Goal: Information Seeking & Learning: Learn about a topic

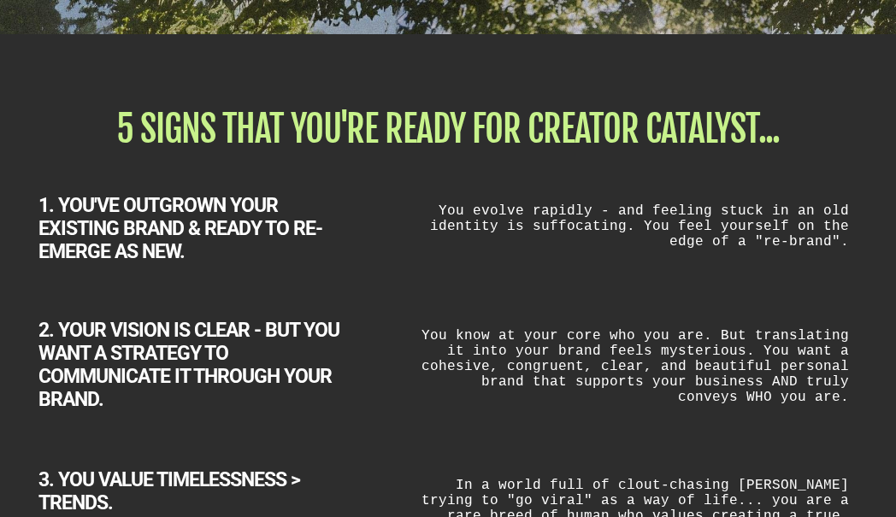
scroll to position [2075, 0]
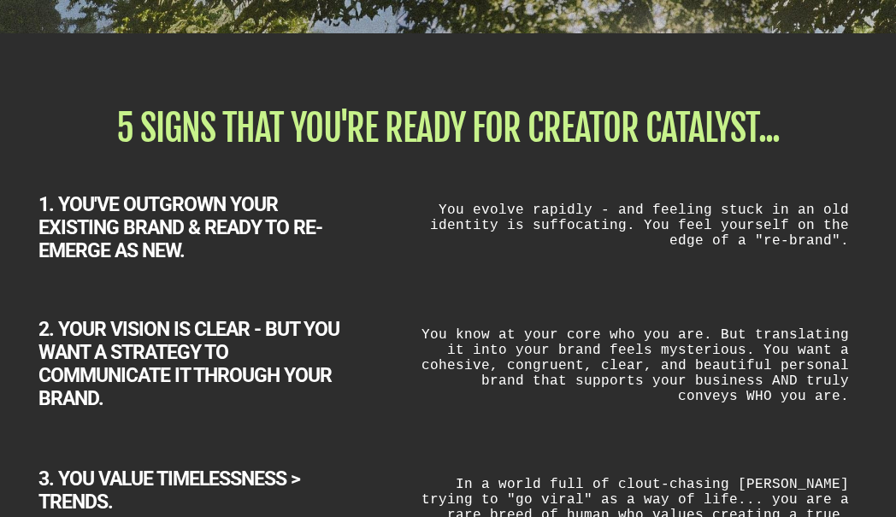
click at [442, 120] on h1 "5 SIGNS THAT YOU'RE READY FOR CREATOR CATALYST..." at bounding box center [447, 128] width 819 height 36
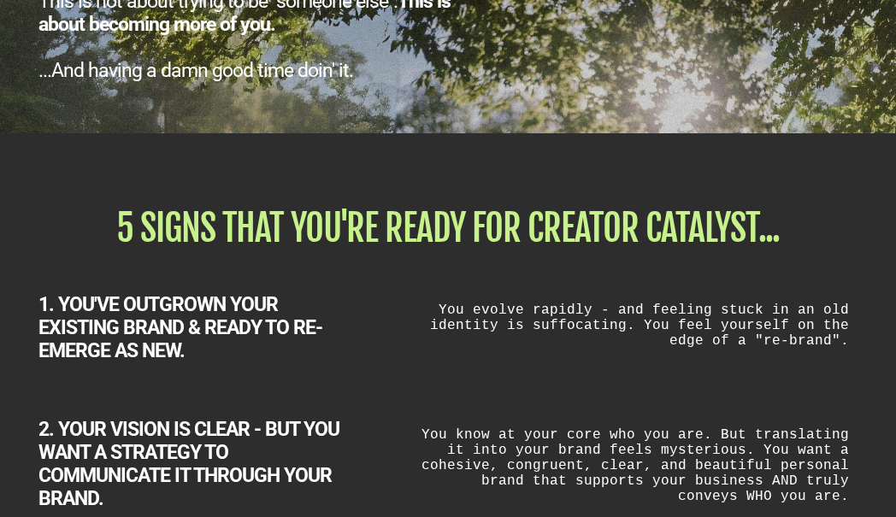
scroll to position [1972, 0]
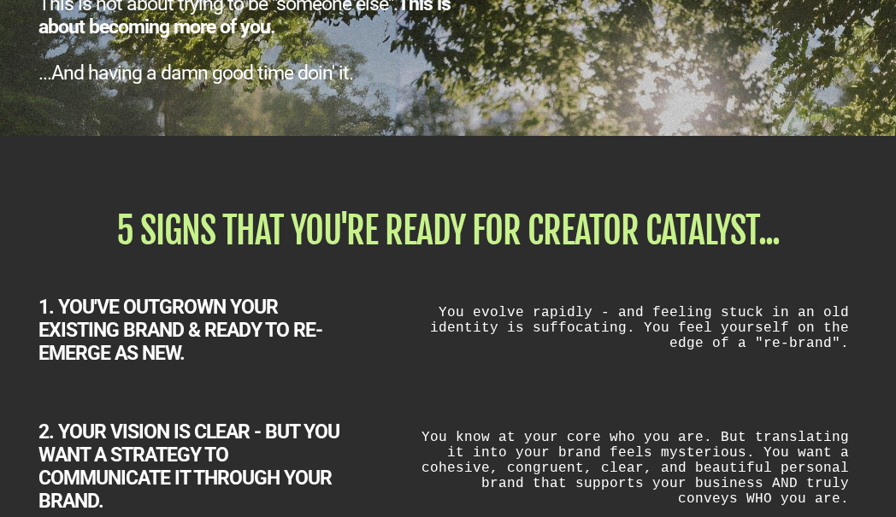
drag, startPoint x: 441, startPoint y: 233, endPoint x: 464, endPoint y: 233, distance: 22.2
click at [464, 233] on h1 "5 SIGNS THAT YOU'RE READY FOR CREATOR CATALYST..." at bounding box center [447, 231] width 819 height 36
click at [454, 237] on h1 "5 SIGNS THAT YOU'RE READY FOR CREATOR CATALYST..." at bounding box center [447, 231] width 819 height 36
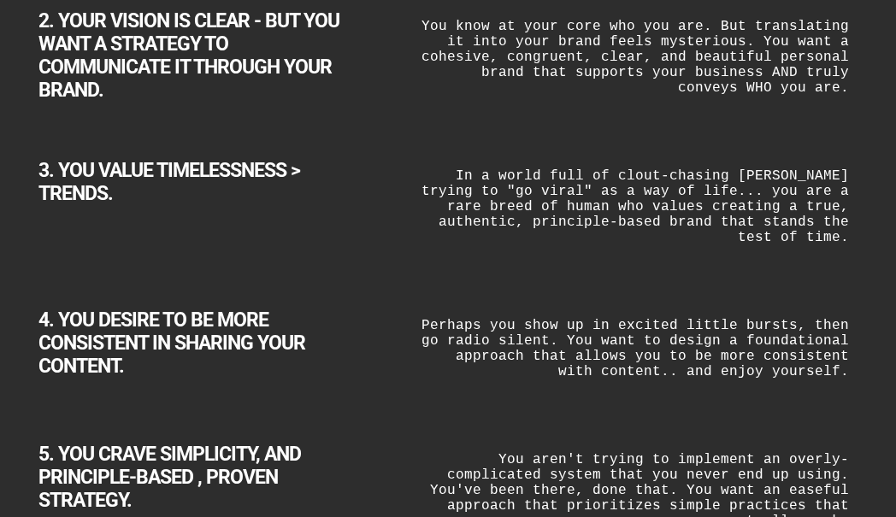
click at [452, 226] on div "In a world full of clout-chasing [PERSON_NAME] trying to "go viral" as a way of…" at bounding box center [631, 206] width 453 height 94
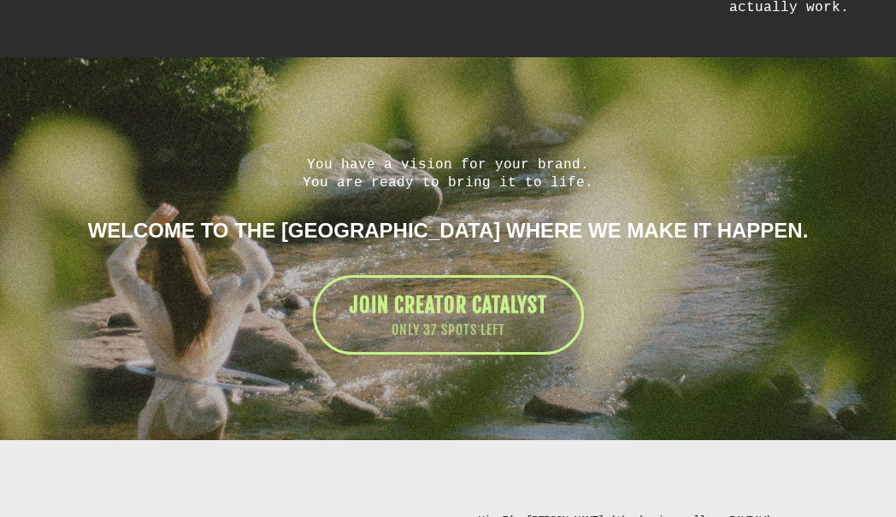
click at [452, 226] on div "You have a vision for your brand. You are ready to bring it to life. Welcome to…" at bounding box center [448, 256] width 854 height 200
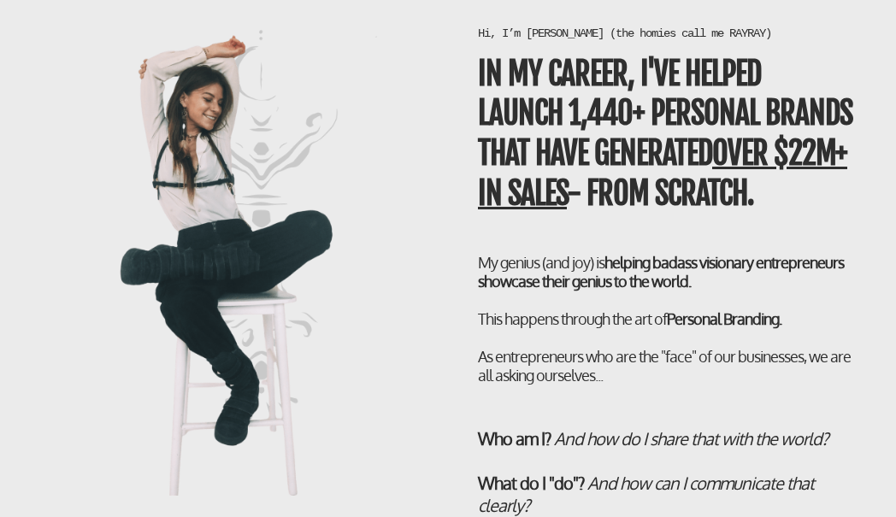
scroll to position [3354, 0]
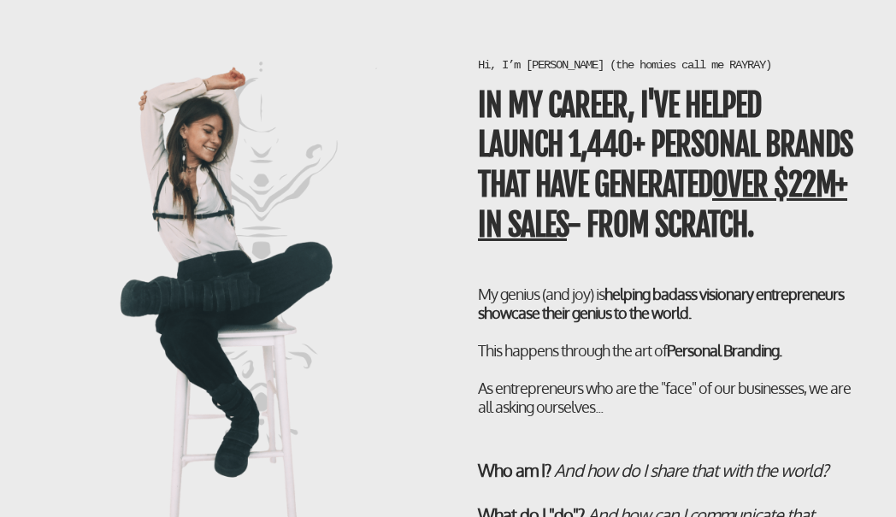
click at [452, 226] on div "Hi, I’m [PERSON_NAME] (the homies call me RAYRAY) In my career, I've helped LAU…" at bounding box center [668, 385] width 440 height 656
drag, startPoint x: 494, startPoint y: 38, endPoint x: 660, endPoint y: 40, distance: 165.9
click at [660, 57] on h1 "Hi, I’m [PERSON_NAME] (the homies call me RAYRAY)" at bounding box center [668, 64] width 380 height 15
click at [592, 93] on b "In my career, I've helped LAUNCH 1,440+ personal brands that have generated ove…" at bounding box center [665, 165] width 375 height 158
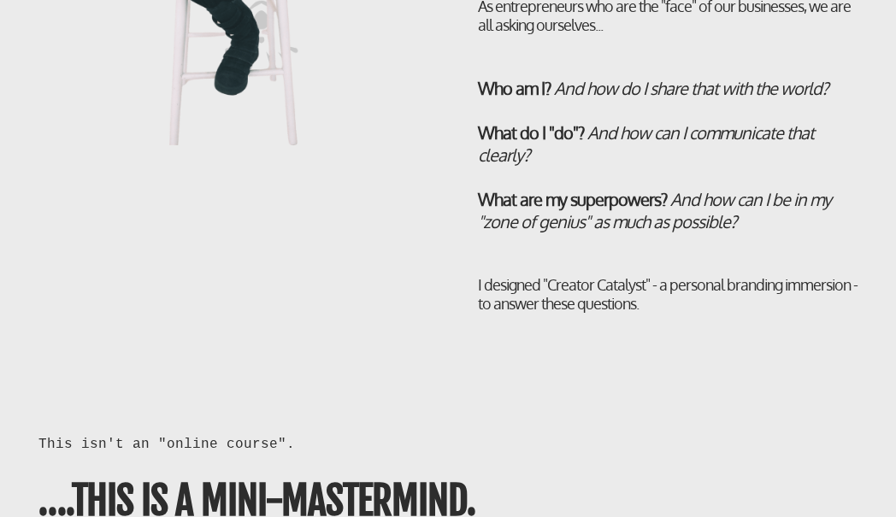
scroll to position [3792, 0]
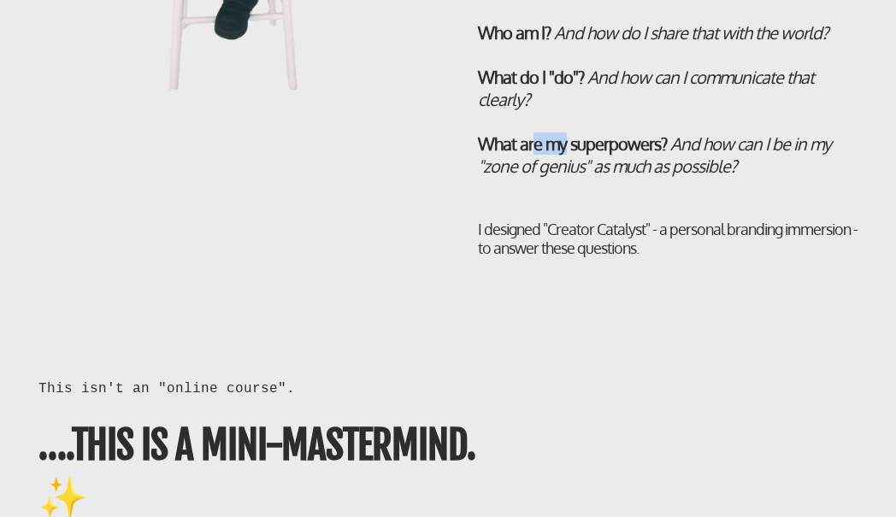
drag, startPoint x: 533, startPoint y: 128, endPoint x: 574, endPoint y: 133, distance: 41.4
click at [574, 133] on b "What are my superpowers?" at bounding box center [572, 144] width 189 height 22
click at [606, 133] on b "What are my superpowers?" at bounding box center [572, 144] width 189 height 22
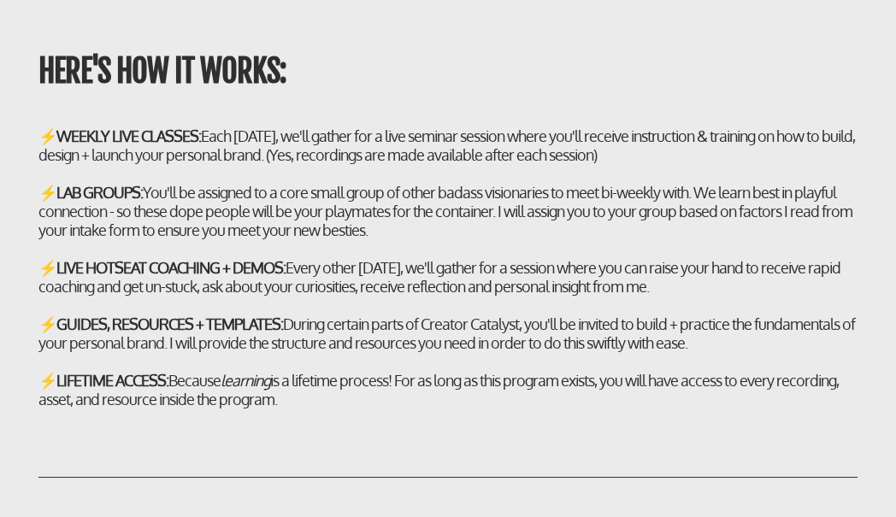
scroll to position [5252, 0]
click at [316, 295] on div "⚡ LIVE HOTSEAT COACHING + DEMOS: Every other [DATE], we'll gather for a session…" at bounding box center [447, 276] width 819 height 38
click at [269, 333] on b "GUIDES, RESOURCES + TEMPLATES:" at bounding box center [169, 323] width 227 height 19
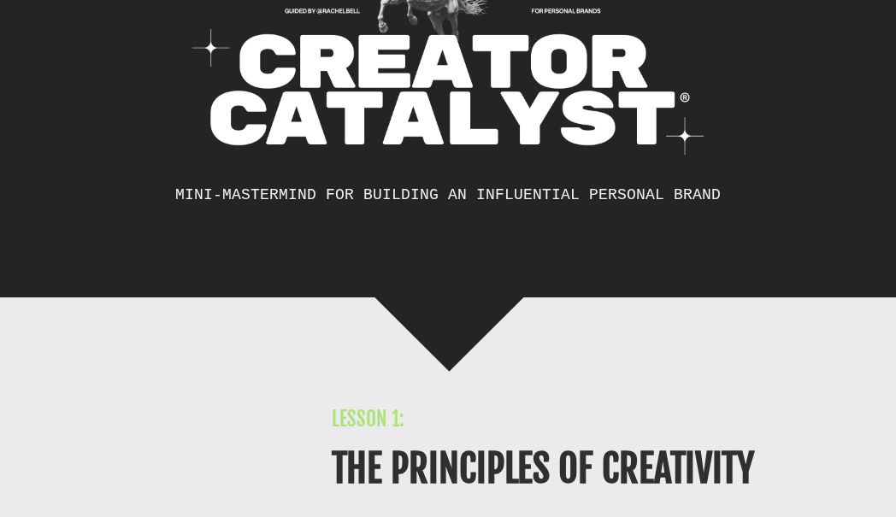
scroll to position [7444, 0]
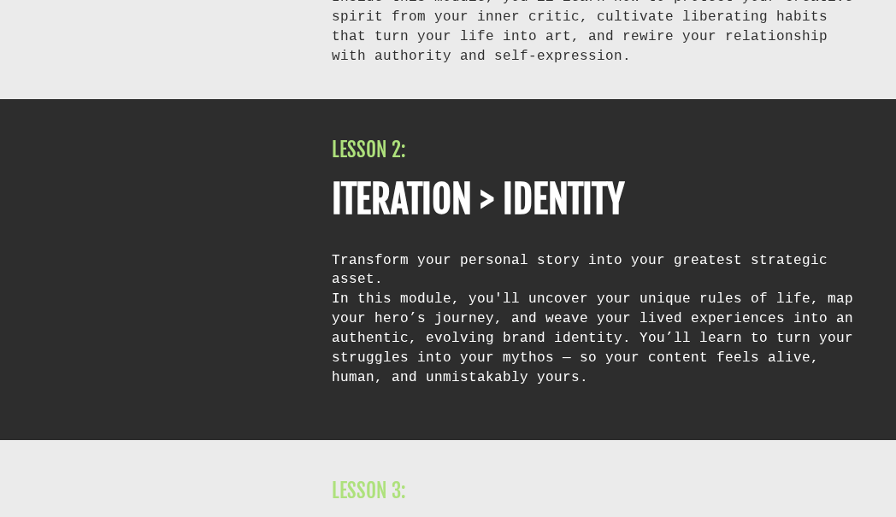
click at [661, 303] on div "Transform your personal story into your greatest strategic asset. In this modul…" at bounding box center [595, 329] width 526 height 157
click at [561, 333] on div "In this module, you'll uncover your unique rules of life, map your hero’s journ…" at bounding box center [595, 347] width 526 height 117
click at [561, 338] on div "In this module, you'll uncover your unique rules of life, map your hero’s journ…" at bounding box center [595, 347] width 526 height 117
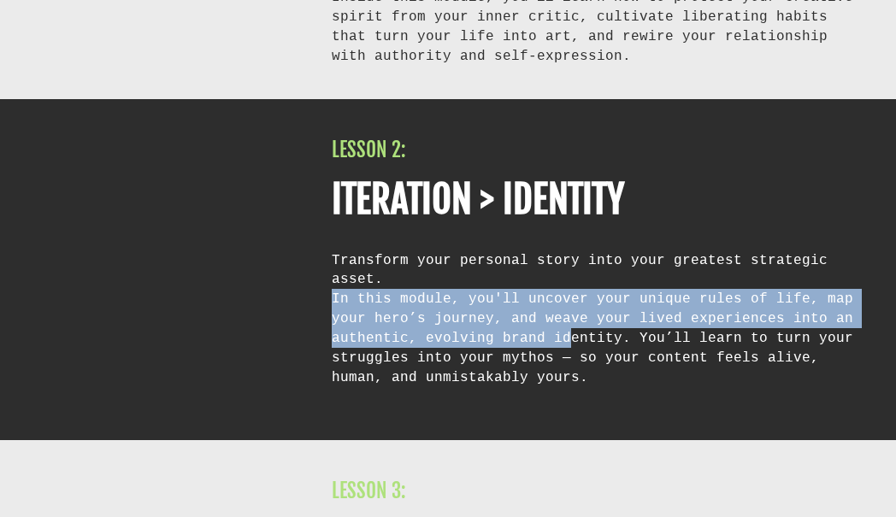
drag, startPoint x: 549, startPoint y: 316, endPoint x: 564, endPoint y: 384, distance: 69.1
click at [564, 384] on div "Transform your personal story into your greatest strategic asset. In this modul…" at bounding box center [595, 329] width 526 height 157
click at [563, 382] on div "In this module, you'll uncover your unique rules of life, map your hero’s journ…" at bounding box center [595, 347] width 526 height 117
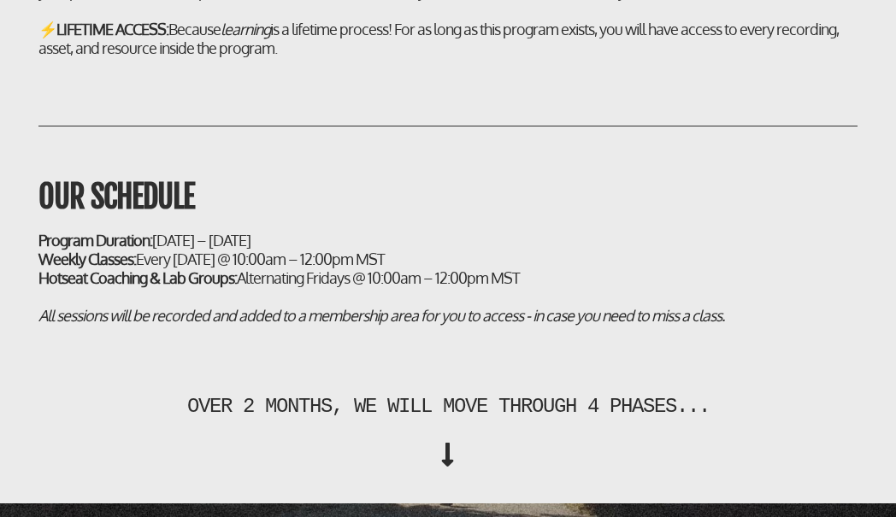
scroll to position [5613, 0]
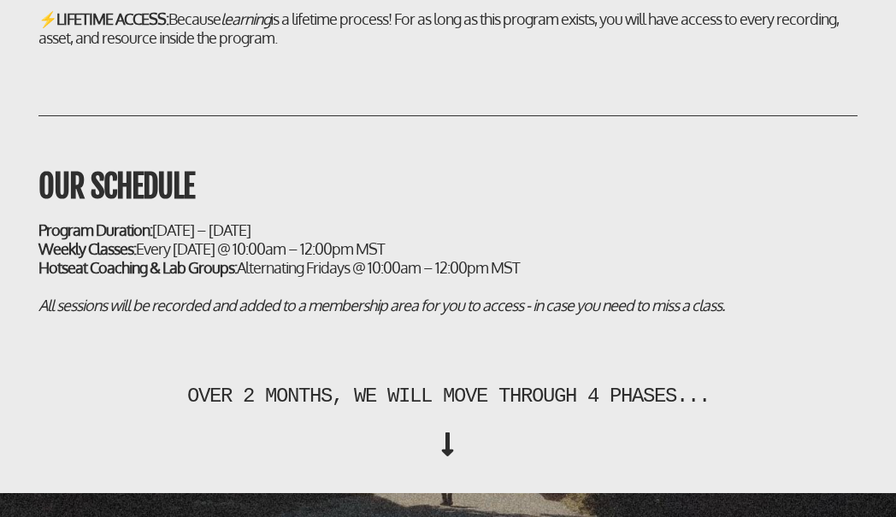
click at [480, 257] on div "OUR SCHEDULE Program Duration: [DATE] – [DATE] Weekly Classes: Every [DATE] @ 1…" at bounding box center [448, 211] width 854 height 208
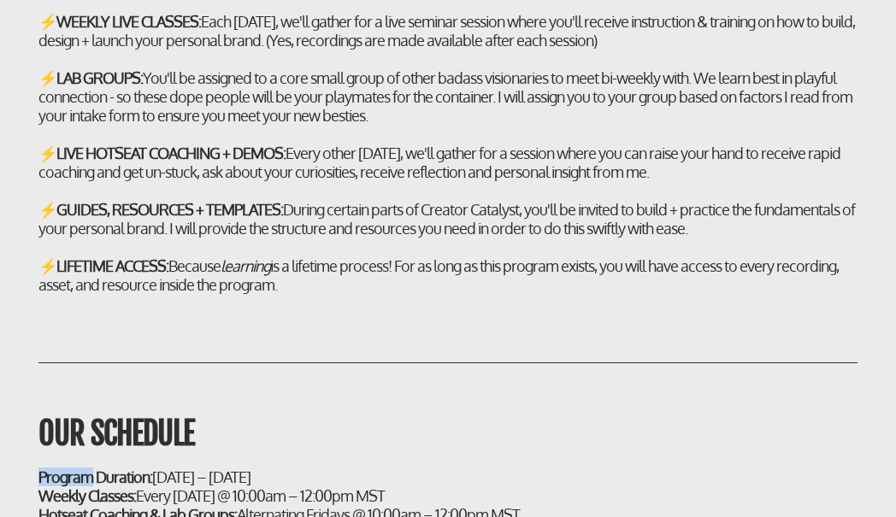
scroll to position [4809, 0]
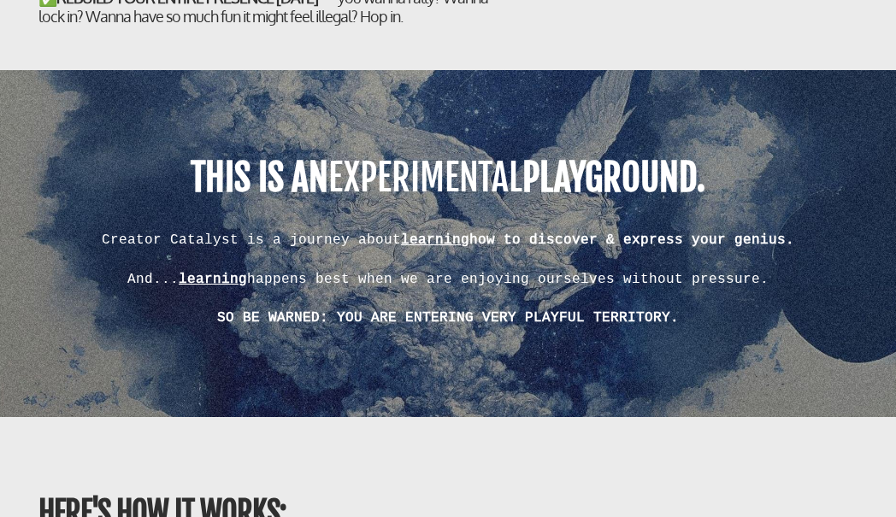
click at [480, 257] on div "Creator Catalyst is a journey about learning how to discover & express your gen…" at bounding box center [447, 279] width 819 height 98
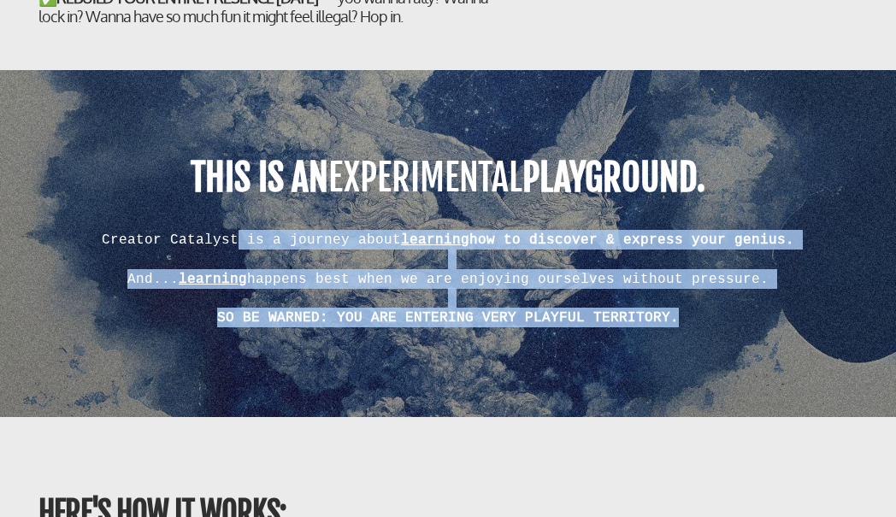
drag, startPoint x: 239, startPoint y: 269, endPoint x: 600, endPoint y: 354, distance: 371.8
click at [600, 354] on div "THIS IS AN EXPERIMENTAL PLAYGROUND. Creator Catalyst is a journey about learnin…" at bounding box center [448, 243] width 896 height 313
click at [599, 325] on b "SO BE WARNED: YOU ARE ENTERING VERY PLAYFUL TERRITORY." at bounding box center [448, 317] width 462 height 15
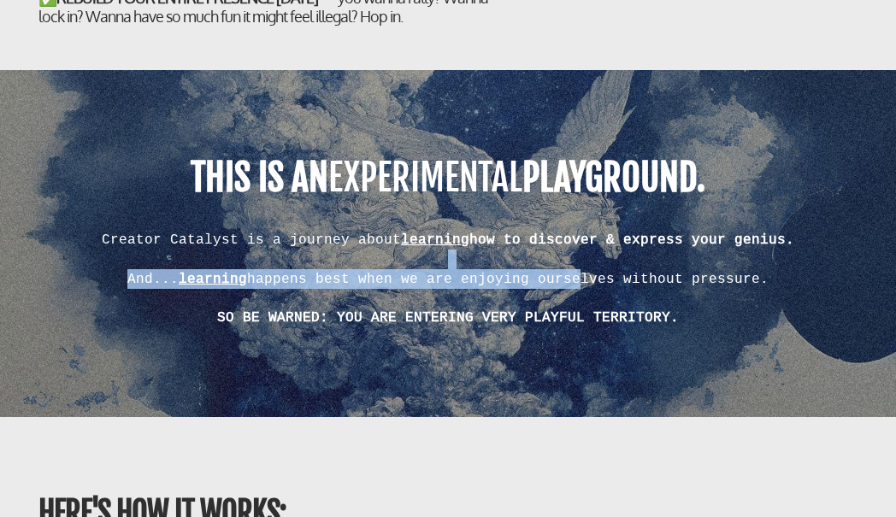
drag, startPoint x: 401, startPoint y: 300, endPoint x: 583, endPoint y: 307, distance: 182.3
click at [583, 307] on div "And... learning happens best when we are enjoying ourselves without pressure. S…" at bounding box center [447, 289] width 819 height 78
click at [583, 289] on div "And... learning happens best when we are enjoying ourselves without pressure." at bounding box center [447, 279] width 819 height 20
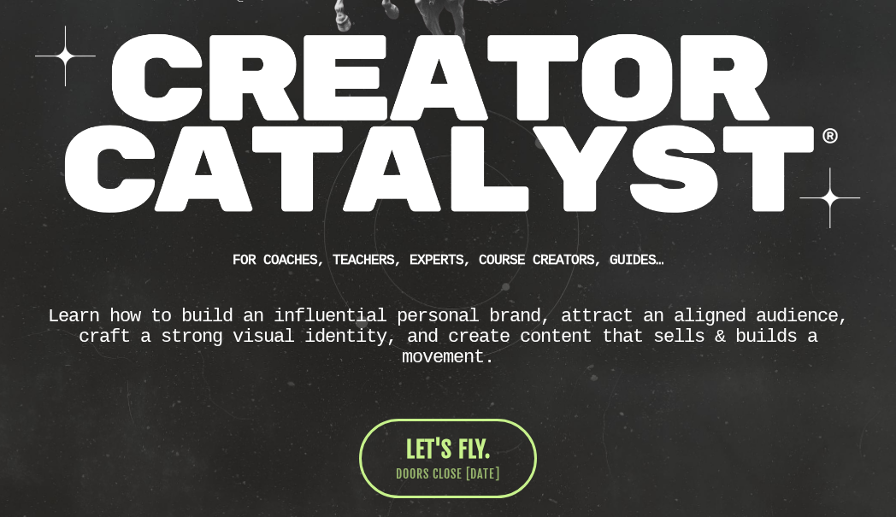
scroll to position [204, 0]
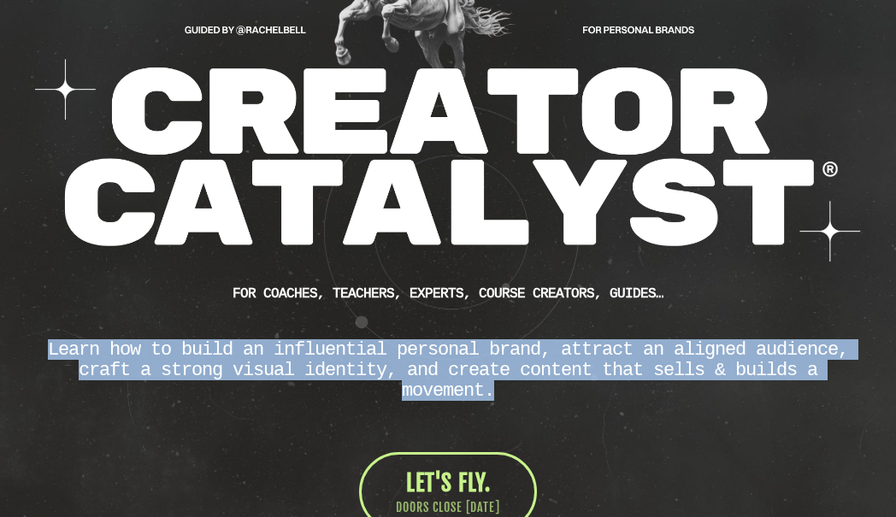
drag, startPoint x: 46, startPoint y: 352, endPoint x: 723, endPoint y: 389, distance: 677.5
click at [723, 389] on div "Learn how to build an influential personal brand, attract an aligned audience, …" at bounding box center [447, 371] width 819 height 62
copy div "Learn how to build an influential personal brand, attract an aligned audience, …"
